Goal: Use online tool/utility: Utilize a website feature to perform a specific function

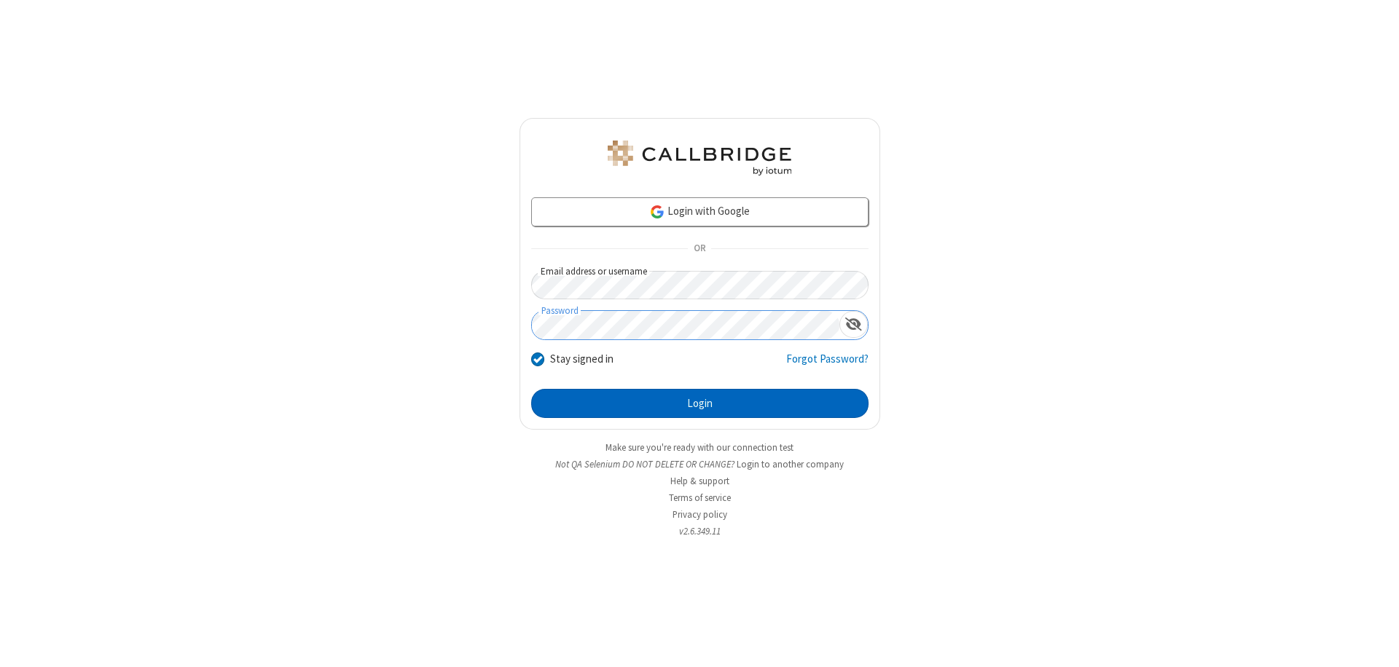
click at [699, 404] on button "Login" at bounding box center [699, 403] width 337 height 29
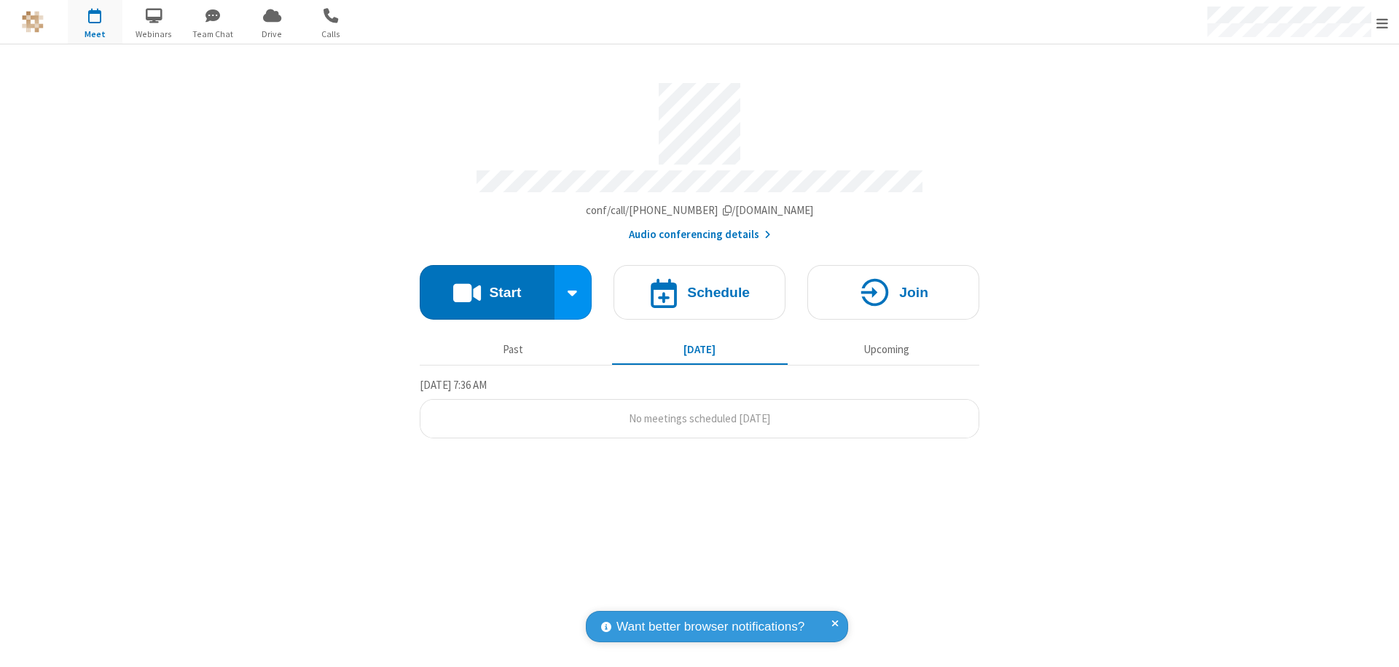
click at [487, 286] on button "Start" at bounding box center [487, 292] width 135 height 55
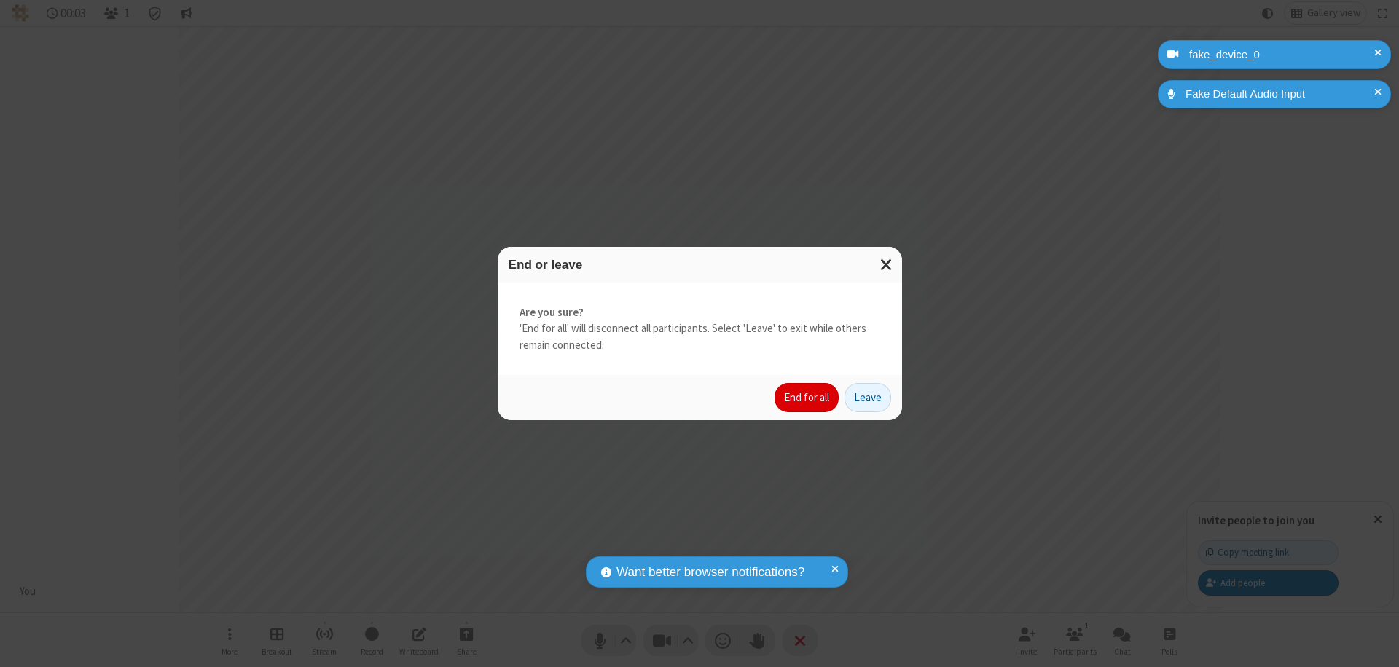
click at [807, 398] on button "End for all" at bounding box center [806, 397] width 64 height 29
